Goal: Information Seeking & Learning: Learn about a topic

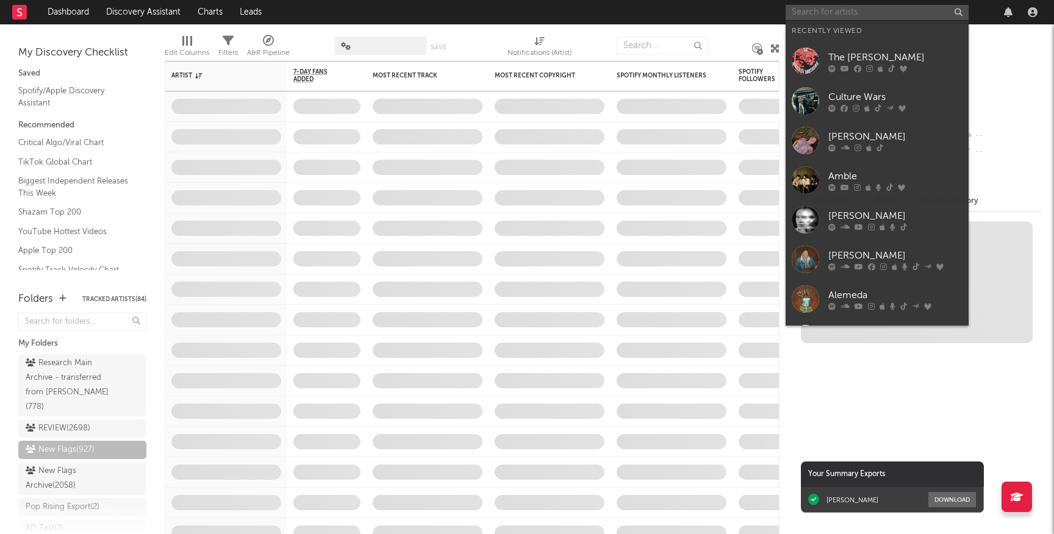
click at [840, 7] on input "text" at bounding box center [877, 12] width 183 height 15
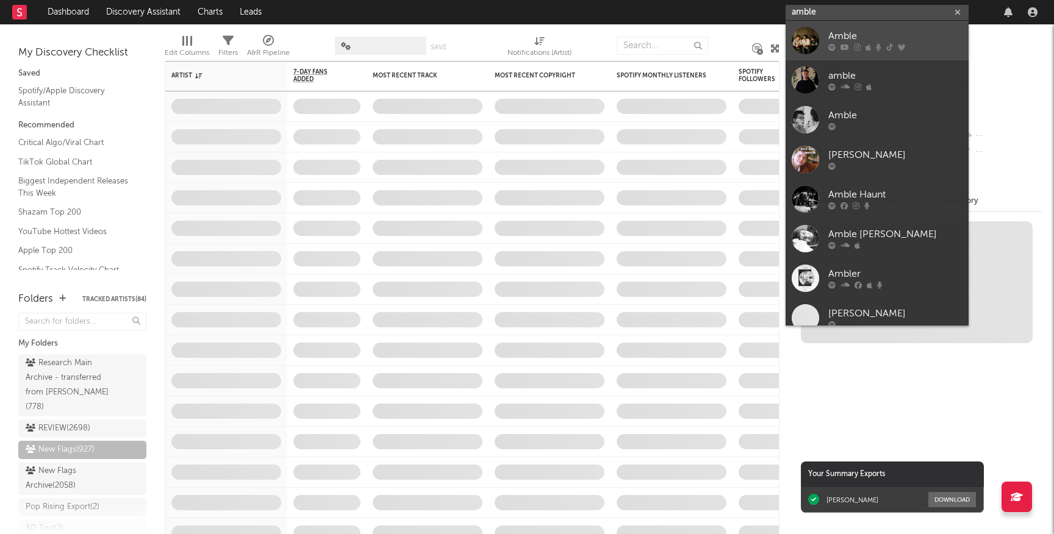
type input "amble"
click at [826, 36] on link "Amble" at bounding box center [877, 41] width 183 height 40
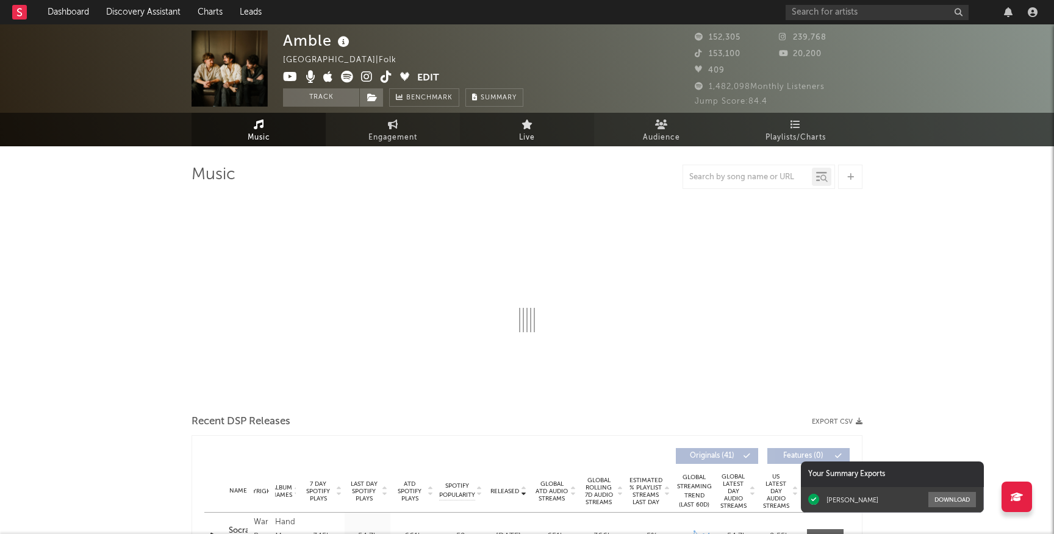
select select "6m"
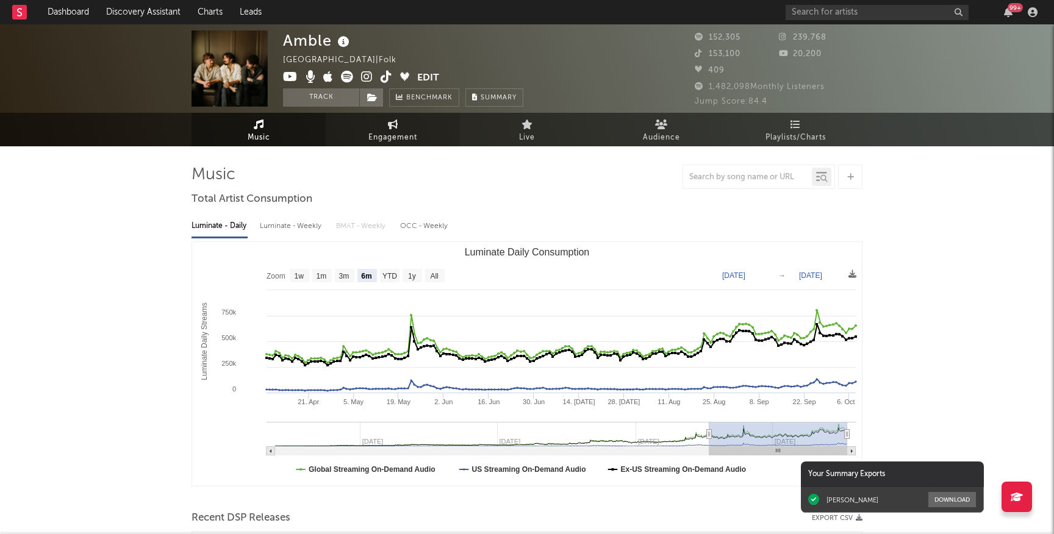
click at [390, 126] on icon at bounding box center [393, 125] width 10 height 10
select select "1w"
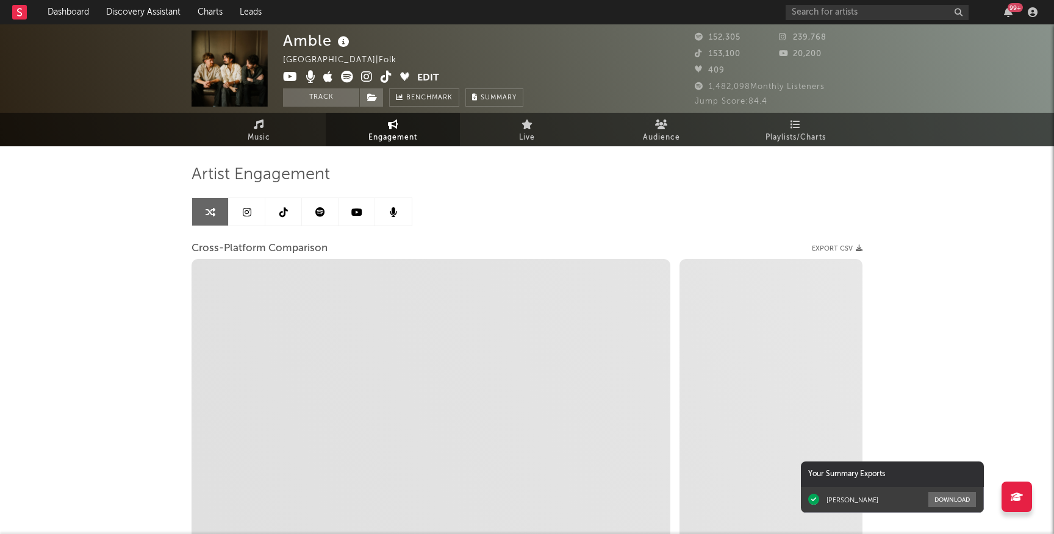
select select "1m"
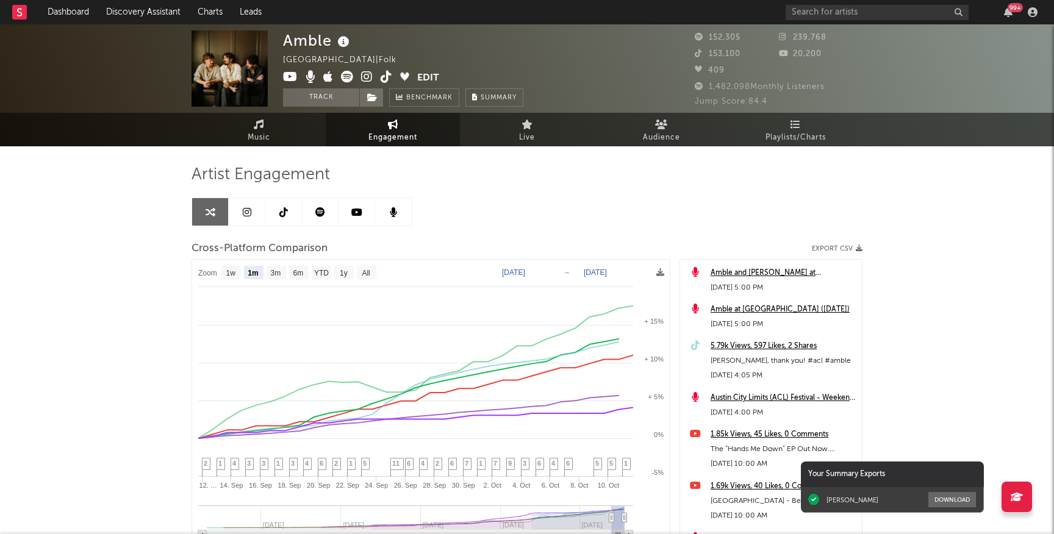
click at [382, 76] on icon at bounding box center [387, 77] width 12 height 12
